Goal: Task Accomplishment & Management: Use online tool/utility

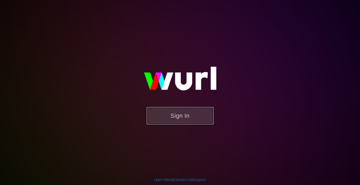
click at [182, 121] on button "Sign In" at bounding box center [180, 115] width 67 height 17
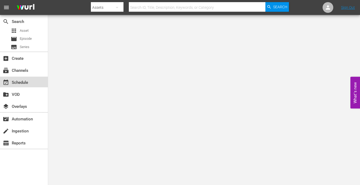
click at [27, 84] on div "event_available Schedule" at bounding box center [15, 81] width 30 height 5
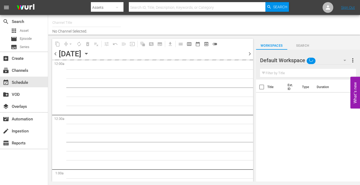
type input "Weddings by Love Stories TV (1061)"
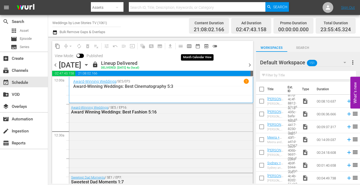
click at [199, 45] on span "date_range_outlined" at bounding box center [197, 46] width 5 height 5
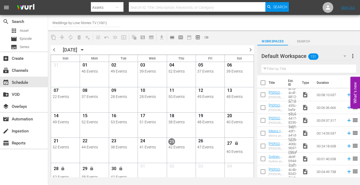
click at [249, 49] on span "chevron_right" at bounding box center [250, 49] width 7 height 7
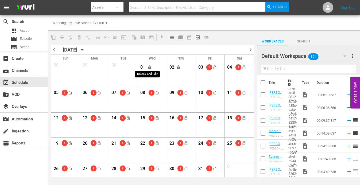
click at [150, 68] on span "lock" at bounding box center [150, 67] width 4 height 4
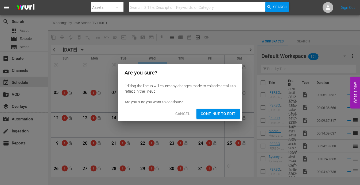
click at [208, 113] on span "Continue to Edit" at bounding box center [218, 114] width 35 height 7
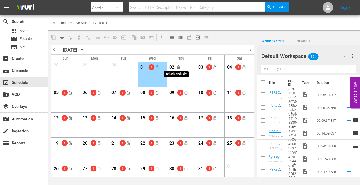
click at [178, 66] on span "lock" at bounding box center [178, 67] width 4 height 4
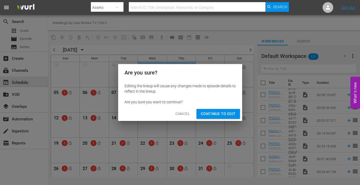
drag, startPoint x: 211, startPoint y: 113, endPoint x: 214, endPoint y: 112, distance: 3.1
click at [211, 113] on span "Continue to Edit" at bounding box center [218, 114] width 35 height 7
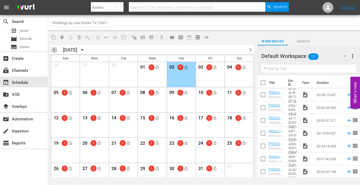
click at [53, 48] on span "chevron_left" at bounding box center [54, 49] width 7 height 7
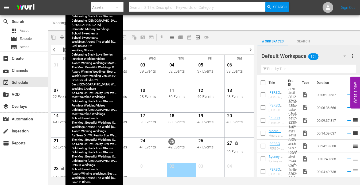
click at [96, 70] on div "46 Events" at bounding box center [95, 71] width 26 height 4
click at [97, 70] on div "46 Events" at bounding box center [95, 71] width 26 height 4
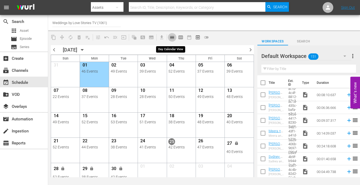
click at [174, 38] on span "calendar_view_day_outlined" at bounding box center [171, 37] width 5 height 5
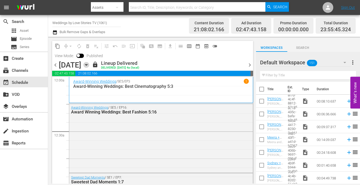
click at [89, 64] on icon "button" at bounding box center [86, 65] width 6 height 6
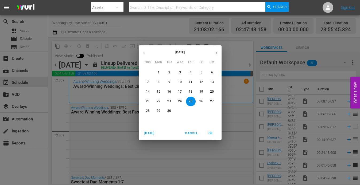
click at [157, 74] on span "1" at bounding box center [159, 72] width 10 height 5
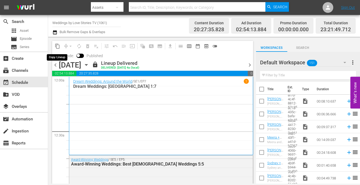
click at [58, 48] on span "content_copy" at bounding box center [57, 46] width 5 height 5
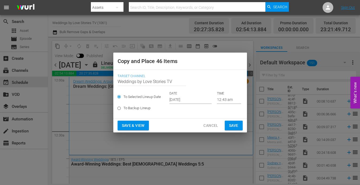
click at [180, 101] on input "Sep 27th 2025" at bounding box center [190, 100] width 42 height 8
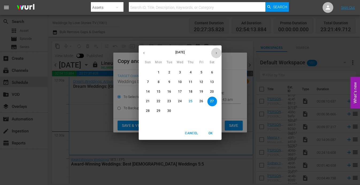
click at [216, 53] on icon "button" at bounding box center [216, 53] width 4 height 4
click at [178, 71] on span "1" at bounding box center [180, 72] width 10 height 5
type input "Oct 1st 2025"
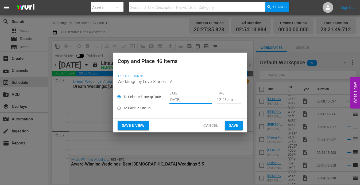
click at [232, 123] on span "Save" at bounding box center [233, 125] width 9 height 7
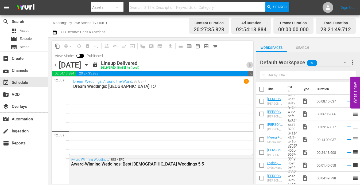
click at [248, 65] on span "chevron_right" at bounding box center [249, 65] width 7 height 7
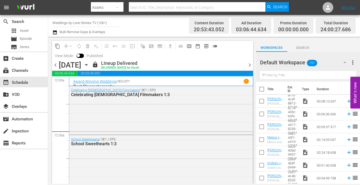
click at [57, 46] on span "content_copy" at bounding box center [57, 46] width 5 height 5
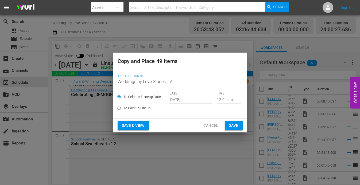
click at [188, 100] on input "Sep 27th 2025" at bounding box center [190, 100] width 42 height 8
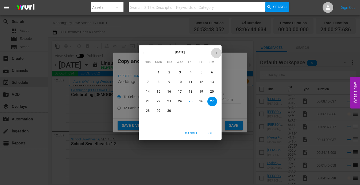
click at [216, 52] on icon "button" at bounding box center [216, 53] width 1 height 2
click at [188, 73] on span "2" at bounding box center [191, 72] width 10 height 5
type input "Oct 2nd 2025"
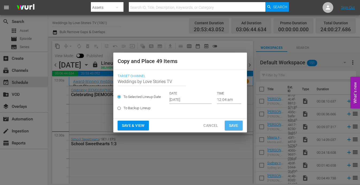
click at [230, 123] on span "Save" at bounding box center [233, 125] width 9 height 7
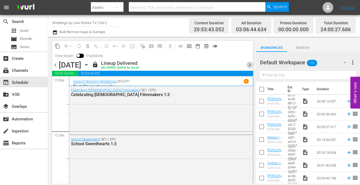
click at [249, 65] on span "chevron_right" at bounding box center [249, 65] width 7 height 7
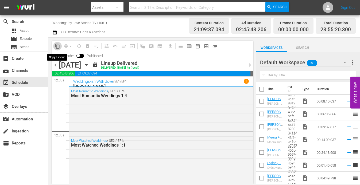
click at [57, 48] on span "content_copy" at bounding box center [57, 46] width 5 height 5
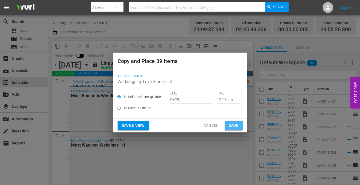
click at [232, 123] on span "Save" at bounding box center [233, 125] width 9 height 7
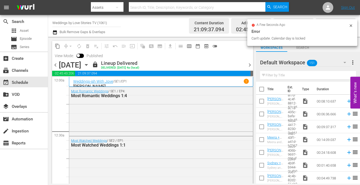
click at [57, 46] on span "content_copy" at bounding box center [57, 46] width 5 height 5
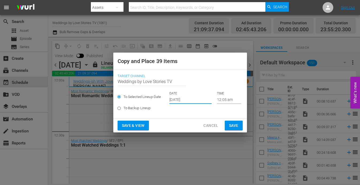
click at [196, 98] on input "Sep 27th 2025" at bounding box center [190, 100] width 42 height 8
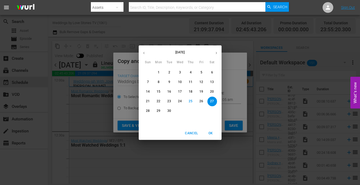
click at [215, 53] on icon "button" at bounding box center [216, 53] width 4 height 4
click at [201, 72] on p "3" at bounding box center [201, 72] width 2 height 5
type input "Oct 3rd 2025"
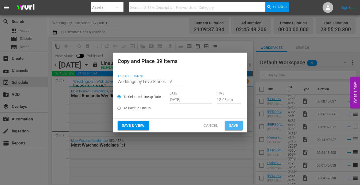
click at [231, 123] on span "Save" at bounding box center [233, 125] width 9 height 7
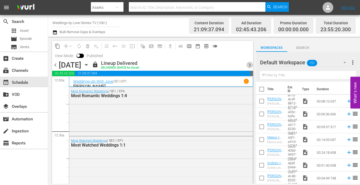
click at [249, 63] on span "chevron_right" at bounding box center [249, 65] width 7 height 7
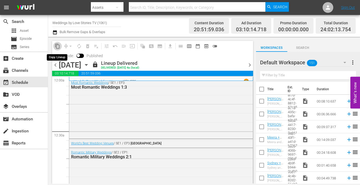
click at [57, 45] on span "content_copy" at bounding box center [57, 46] width 5 height 5
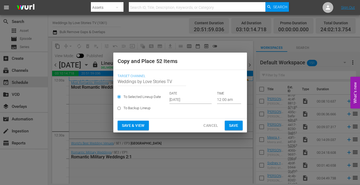
click at [192, 97] on input "Sep 27th 2025" at bounding box center [190, 100] width 42 height 8
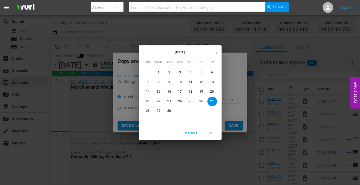
click at [216, 53] on icon "button" at bounding box center [216, 53] width 4 height 4
click at [157, 83] on span "6" at bounding box center [159, 82] width 10 height 5
type input "Oct 6th 2025"
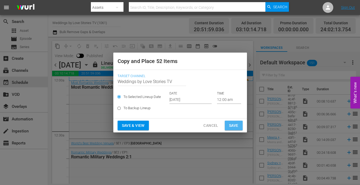
click at [235, 125] on span "Save" at bounding box center [233, 125] width 9 height 7
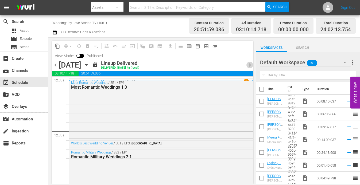
click at [250, 64] on span "chevron_right" at bounding box center [249, 65] width 7 height 7
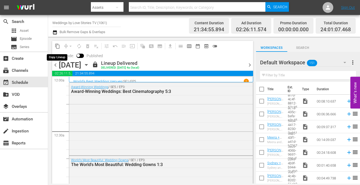
click at [57, 46] on span "content_copy" at bounding box center [57, 46] width 5 height 5
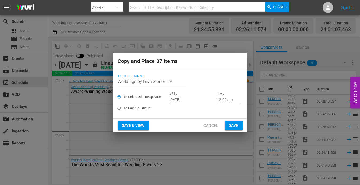
click at [196, 100] on input "Sep 27th 2025" at bounding box center [190, 100] width 42 height 8
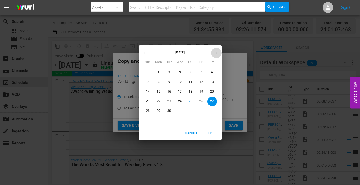
click at [217, 55] on button "button" at bounding box center [216, 53] width 10 height 10
click at [168, 80] on span "7" at bounding box center [170, 82] width 10 height 5
type input "Oct 7th 2025"
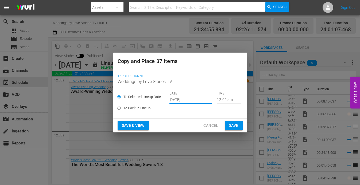
click at [232, 126] on span "Save" at bounding box center [233, 125] width 9 height 7
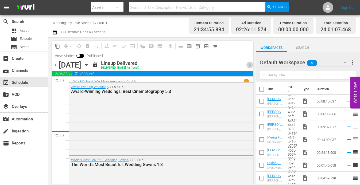
click at [248, 64] on span "chevron_right" at bounding box center [249, 65] width 7 height 7
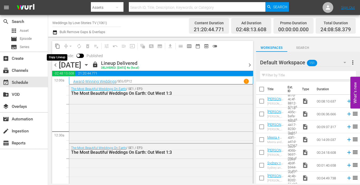
click at [58, 46] on span "content_copy" at bounding box center [57, 46] width 5 height 5
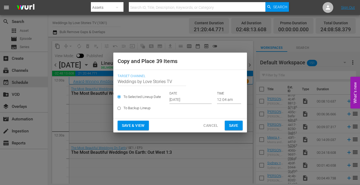
click at [186, 98] on input "Sep 27th 2025" at bounding box center [190, 100] width 42 height 8
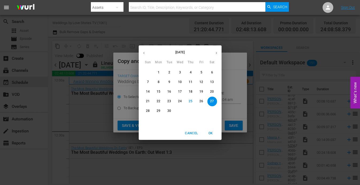
click at [215, 52] on icon "button" at bounding box center [216, 53] width 4 height 4
click at [213, 73] on p "4" at bounding box center [212, 72] width 2 height 5
type input "Oct 4th 2025"
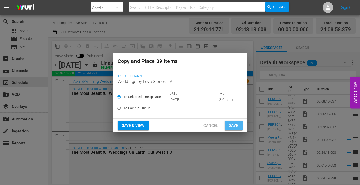
click at [234, 125] on span "Save" at bounding box center [233, 125] width 9 height 7
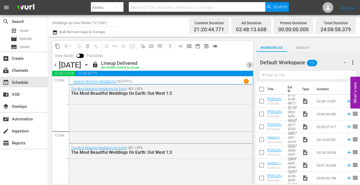
click at [249, 65] on span "chevron_right" at bounding box center [249, 65] width 7 height 7
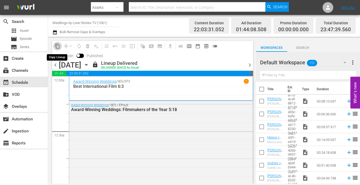
click at [55, 45] on span "content_copy" at bounding box center [57, 46] width 5 height 5
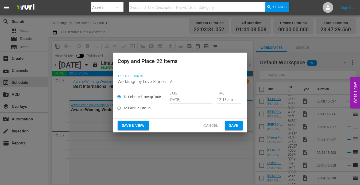
click at [177, 102] on input "Sep 27th 2025" at bounding box center [190, 100] width 42 height 8
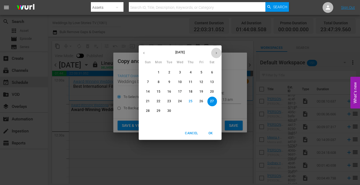
click at [217, 50] on button "button" at bounding box center [216, 53] width 10 height 10
click at [149, 84] on p "5" at bounding box center [148, 82] width 2 height 5
type input "Oct 5th 2025"
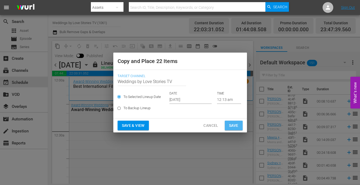
click at [235, 123] on span "Save" at bounding box center [233, 125] width 9 height 7
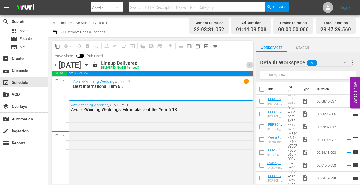
click at [249, 65] on span "chevron_right" at bounding box center [249, 65] width 7 height 7
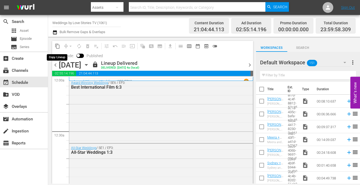
click at [57, 48] on span "content_copy" at bounding box center [57, 46] width 5 height 5
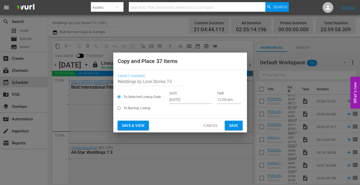
click at [189, 107] on label "To Backup Lineup" at bounding box center [177, 108] width 124 height 9
click at [123, 107] on input "To Backup Lineup" at bounding box center [119, 109] width 9 height 9
radio input "true"
click at [189, 100] on div "To Selected Lineup Date DATE Sep 27th 2025 TIME 12:00 am" at bounding box center [180, 97] width 125 height 13
click at [139, 95] on span "To Selected Lineup Date" at bounding box center [142, 96] width 38 height 5
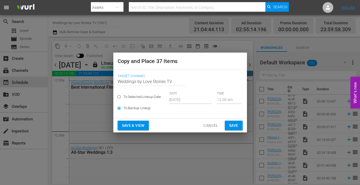
click at [123, 95] on input "To Selected Lineup Date" at bounding box center [119, 98] width 9 height 9
radio input "true"
click at [188, 98] on input "Sep 27th 2025" at bounding box center [190, 100] width 42 height 8
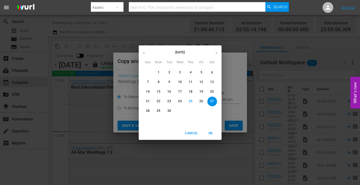
click at [215, 52] on icon "button" at bounding box center [216, 53] width 4 height 4
click at [179, 81] on span "8" at bounding box center [180, 82] width 10 height 5
type input "Oct 8th 2025"
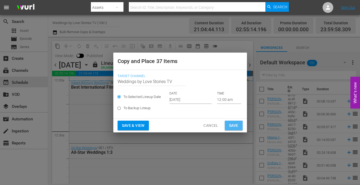
click at [235, 125] on span "Save" at bounding box center [233, 125] width 9 height 7
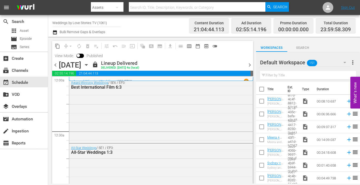
click at [250, 65] on span "chevron_right" at bounding box center [249, 65] width 7 height 7
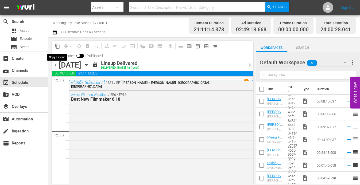
click at [56, 47] on span "content_copy" at bounding box center [57, 46] width 5 height 5
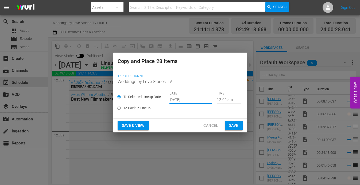
click at [195, 100] on input "Sep 27th 2025" at bounding box center [190, 100] width 42 height 8
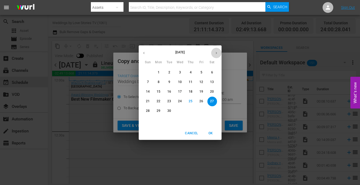
click at [216, 55] on button "button" at bounding box center [216, 53] width 10 height 10
click at [192, 82] on span "9" at bounding box center [191, 82] width 10 height 5
type input "Oct 9th 2025"
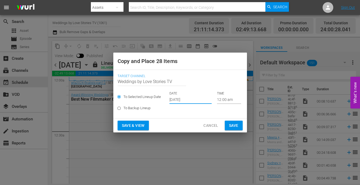
click at [234, 126] on span "Save" at bounding box center [233, 125] width 9 height 7
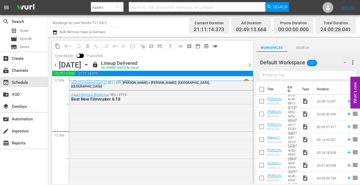
click at [249, 65] on span "chevron_right" at bounding box center [249, 65] width 7 height 7
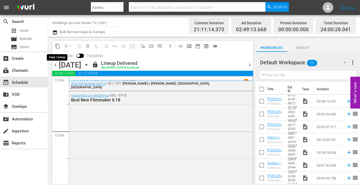
click at [58, 46] on span "content_copy" at bounding box center [57, 46] width 5 height 5
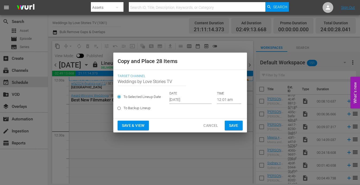
click at [185, 99] on input "Sep 27th 2025" at bounding box center [190, 100] width 42 height 8
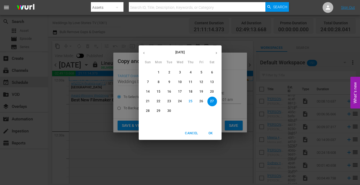
click at [219, 52] on button "button" at bounding box center [216, 53] width 10 height 10
click at [200, 82] on p "10" at bounding box center [201, 82] width 4 height 5
type input "Oct 10th 2025"
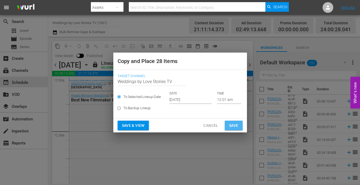
click at [236, 125] on span "Save" at bounding box center [233, 125] width 9 height 7
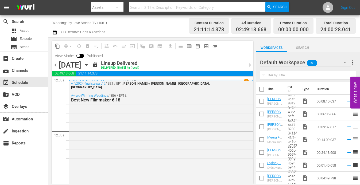
click at [89, 66] on icon "button" at bounding box center [86, 65] width 6 height 6
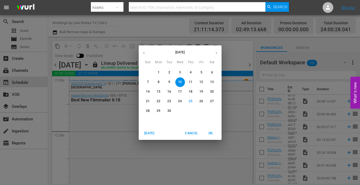
click at [216, 54] on icon "button" at bounding box center [216, 53] width 4 height 4
click at [182, 72] on span "1" at bounding box center [180, 72] width 10 height 5
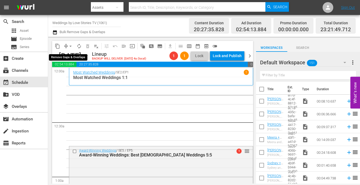
click at [69, 47] on span "arrow_drop_down" at bounding box center [70, 46] width 5 height 5
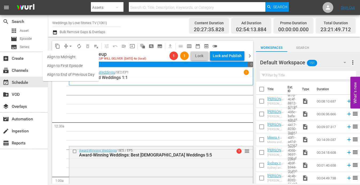
click at [76, 58] on li "Align to Midnight" at bounding box center [71, 57] width 56 height 9
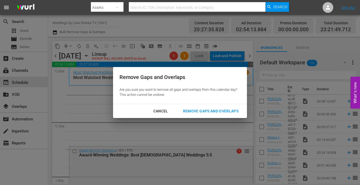
click at [196, 111] on div "Remove Gaps and Overlaps" at bounding box center [211, 111] width 64 height 7
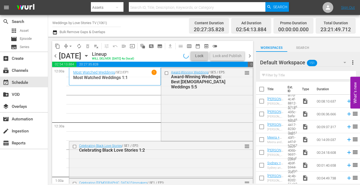
click at [68, 46] on button "arrow_drop_down" at bounding box center [70, 46] width 9 height 9
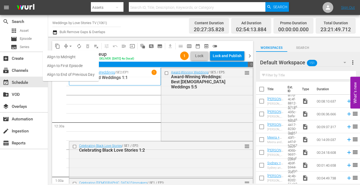
click at [82, 72] on li "Align to End of Previous Day" at bounding box center [71, 74] width 56 height 9
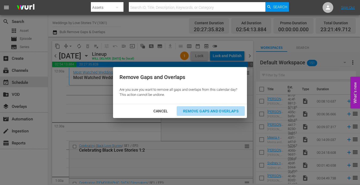
click at [197, 110] on div "Remove Gaps and Overlaps" at bounding box center [211, 111] width 64 height 7
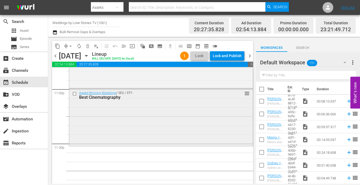
scroll to position [2501, 0]
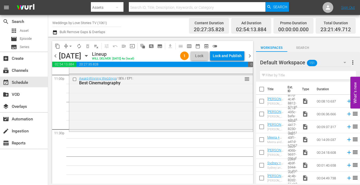
click at [300, 47] on span "Search" at bounding box center [302, 48] width 31 height 6
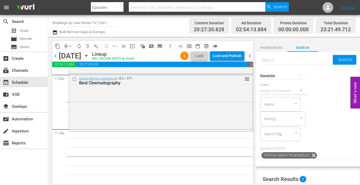
click at [300, 71] on button "button" at bounding box center [300, 75] width 13 height 13
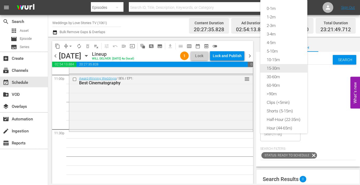
click at [297, 68] on div "15-30m" at bounding box center [283, 68] width 47 height 9
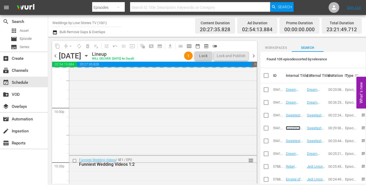
scroll to position [2366, 0]
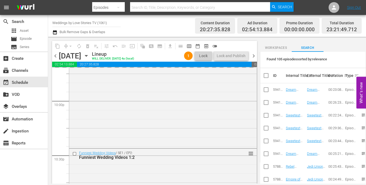
click at [188, 53] on div "1" at bounding box center [188, 56] width 9 height 9
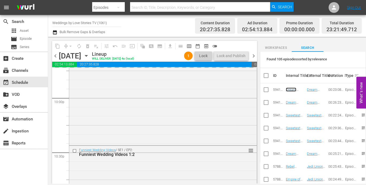
scroll to position [2501, 0]
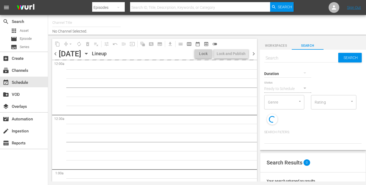
type input "Weddings by Love Stories TV (1061)"
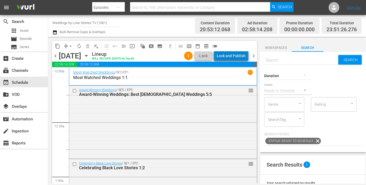
click at [237, 51] on div "Lock and Publish" at bounding box center [231, 56] width 29 height 10
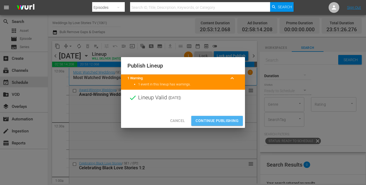
click at [225, 123] on span "Continue Publishing" at bounding box center [217, 121] width 43 height 7
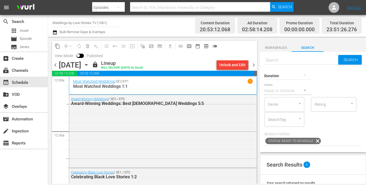
click at [254, 64] on span "chevron_right" at bounding box center [253, 65] width 7 height 7
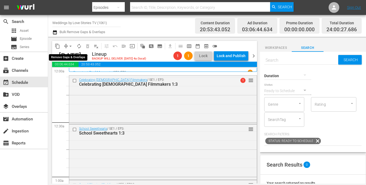
click at [67, 45] on button "arrow_drop_down" at bounding box center [70, 46] width 9 height 9
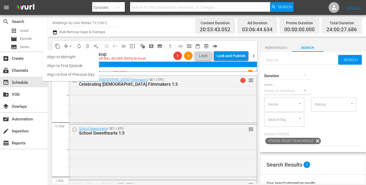
click at [76, 72] on li "Align to End of Previous Day" at bounding box center [71, 74] width 56 height 9
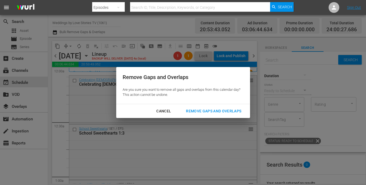
click at [219, 110] on div "Remove Gaps and Overlaps" at bounding box center [214, 111] width 64 height 7
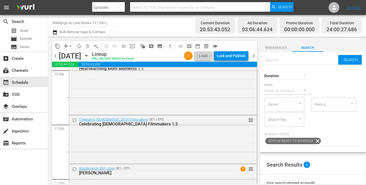
scroll to position [2504, 0]
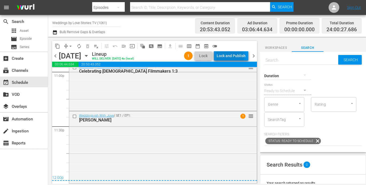
click at [229, 58] on div "Lock and Publish" at bounding box center [231, 56] width 29 height 10
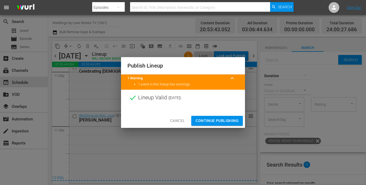
click at [213, 118] on span "Continue Publishing" at bounding box center [217, 121] width 43 height 7
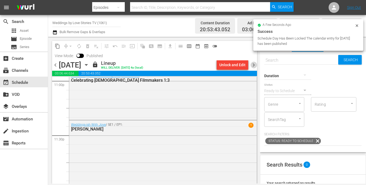
click at [252, 65] on span "chevron_right" at bounding box center [253, 65] width 7 height 7
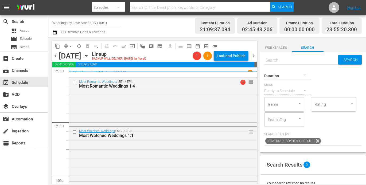
click at [69, 47] on span "arrow_drop_down" at bounding box center [70, 46] width 5 height 5
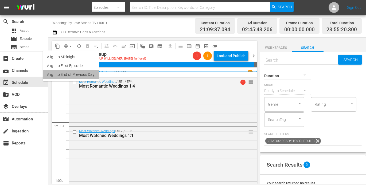
click at [74, 71] on li "Align to End of Previous Day" at bounding box center [71, 74] width 56 height 9
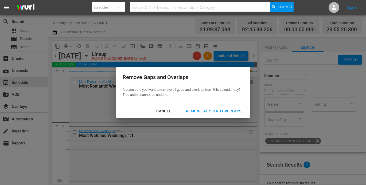
click at [225, 112] on div "Remove Gaps and Overlaps" at bounding box center [214, 111] width 64 height 7
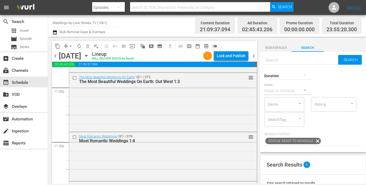
scroll to position [2501, 0]
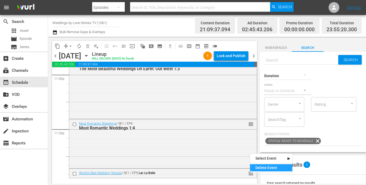
click at [256, 169] on div "Delete Event" at bounding box center [271, 167] width 42 height 7
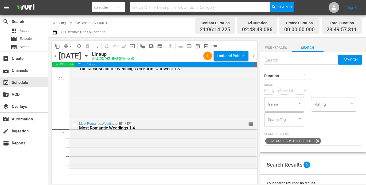
click at [290, 77] on div at bounding box center [287, 75] width 47 height 15
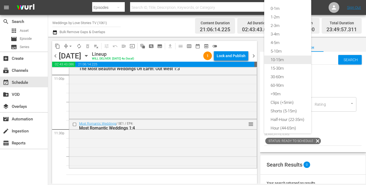
click at [286, 61] on div "10-15m" at bounding box center [287, 60] width 47 height 9
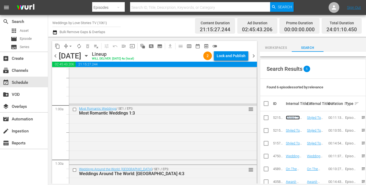
scroll to position [0, 0]
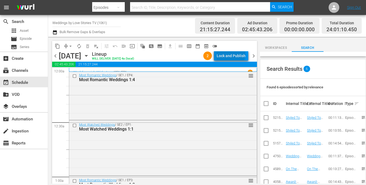
click at [232, 54] on div "Lock and Publish" at bounding box center [231, 56] width 29 height 10
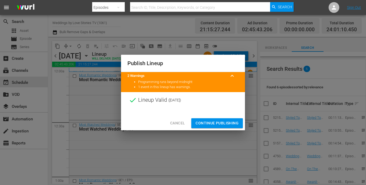
click at [230, 123] on span "Continue Publishing" at bounding box center [217, 123] width 43 height 7
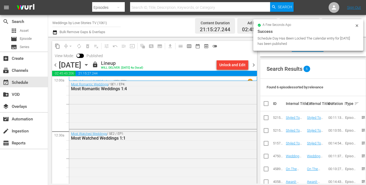
click at [253, 66] on span "chevron_right" at bounding box center [253, 65] width 7 height 7
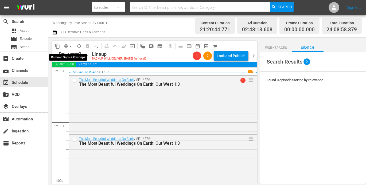
click at [68, 46] on span "arrow_drop_down" at bounding box center [70, 46] width 5 height 5
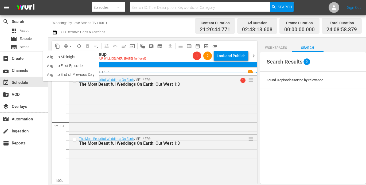
click at [82, 73] on li "Align to End of Previous Day" at bounding box center [71, 74] width 56 height 9
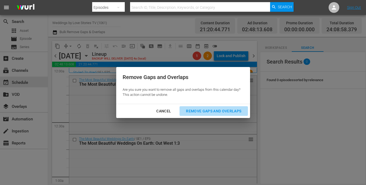
click at [222, 115] on button "Remove Gaps and Overlaps" at bounding box center [214, 111] width 68 height 10
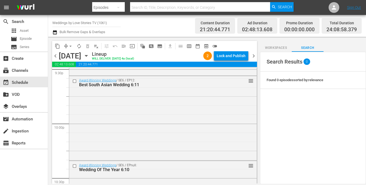
scroll to position [2522, 0]
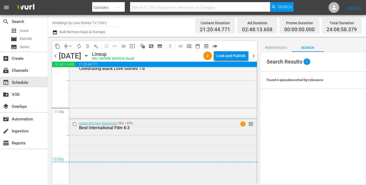
click at [253, 123] on span "reorder" at bounding box center [250, 124] width 5 height 6
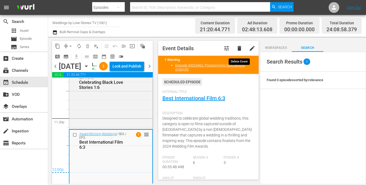
click at [238, 49] on span "delete" at bounding box center [239, 48] width 6 height 6
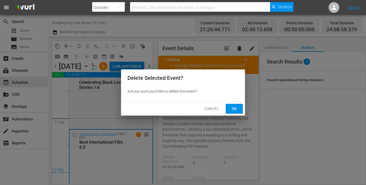
click at [232, 120] on div "Delete Selected Event? Are you sure you'd like to delete this event? Cancel Ok" at bounding box center [183, 92] width 366 height 185
click at [232, 109] on span "Ok" at bounding box center [234, 109] width 9 height 7
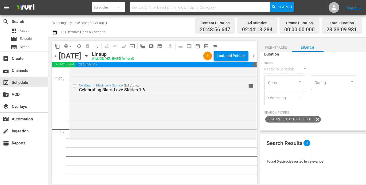
scroll to position [21, 0]
click at [289, 54] on div at bounding box center [287, 54] width 47 height 15
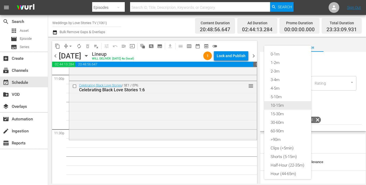
click at [285, 103] on div "10-15m" at bounding box center [287, 105] width 47 height 9
